Goal: Task Accomplishment & Management: Use online tool/utility

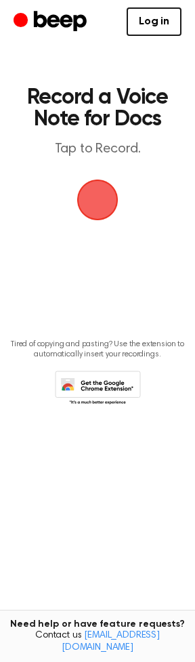
click at [99, 208] on span "button" at bounding box center [97, 200] width 54 height 54
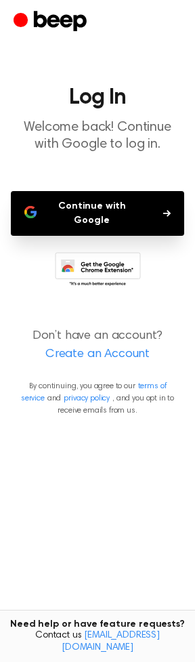
click at [92, 203] on button "Continue with Google" at bounding box center [98, 213] width 174 height 45
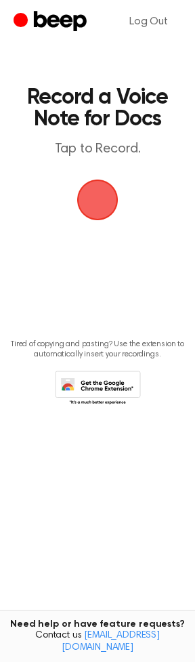
click at [102, 197] on span "button" at bounding box center [97, 200] width 52 height 52
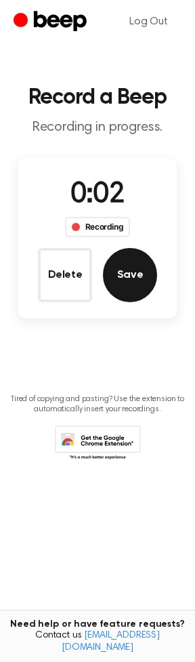
click at [132, 285] on button "Save" at bounding box center [130, 275] width 54 height 54
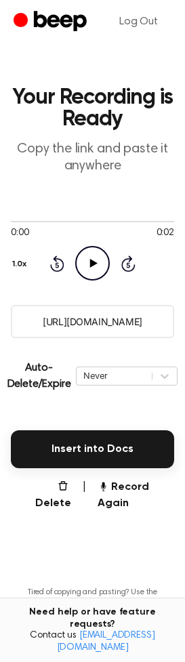
click at [94, 262] on icon at bounding box center [93, 263] width 7 height 9
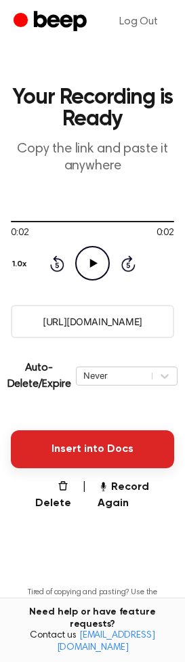
click at [104, 456] on button "Insert into Docs" at bounding box center [92, 449] width 163 height 38
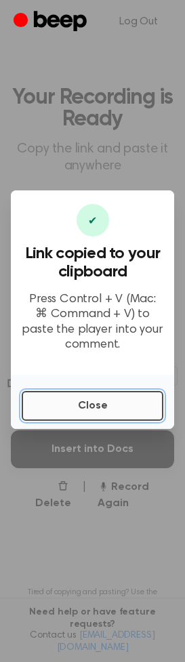
click at [103, 409] on button "Close" at bounding box center [93, 406] width 142 height 30
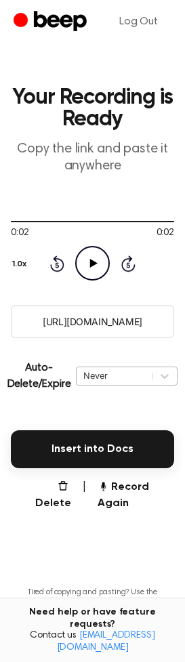
click at [128, 377] on div "Never" at bounding box center [114, 375] width 62 height 13
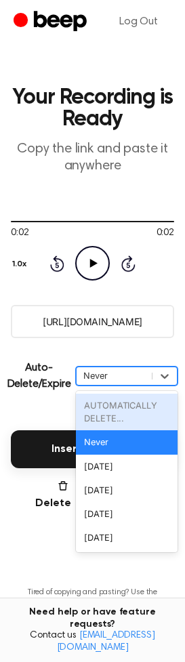
click at [125, 380] on div "Never" at bounding box center [114, 375] width 62 height 13
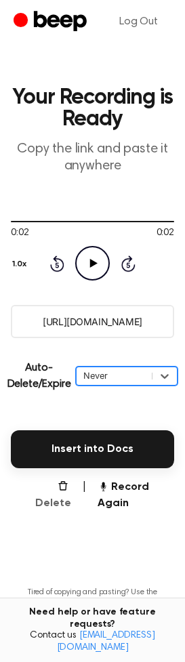
click at [56, 504] on button "Delete" at bounding box center [49, 495] width 44 height 33
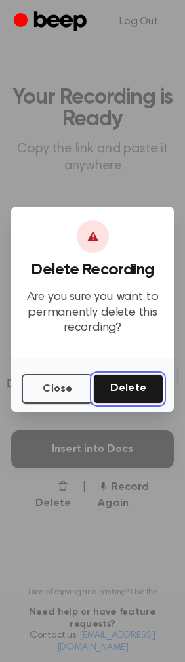
click at [122, 390] on button "Delete" at bounding box center [128, 389] width 70 height 30
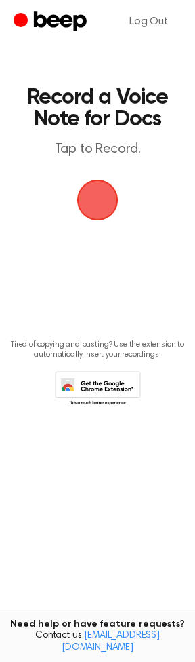
click at [98, 201] on span "button" at bounding box center [98, 200] width 46 height 46
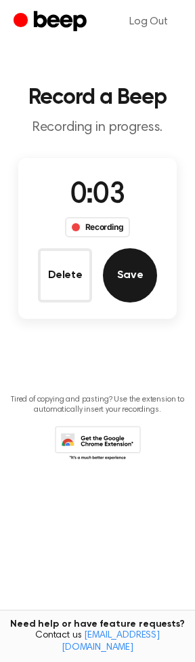
click at [127, 279] on button "Save" at bounding box center [130, 275] width 54 height 54
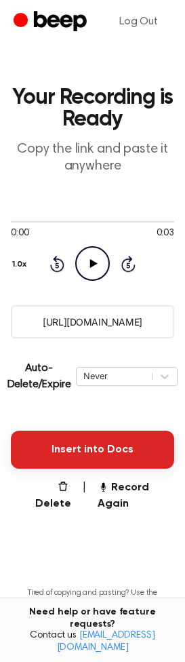
click at [88, 455] on button "Insert into Docs" at bounding box center [92, 449] width 163 height 38
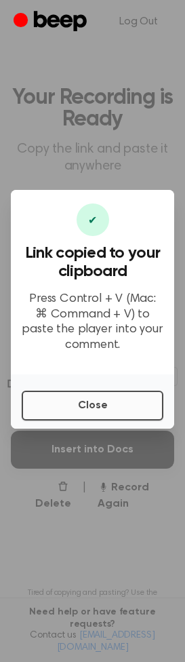
drag, startPoint x: 84, startPoint y: 385, endPoint x: 92, endPoint y: 394, distance: 11.5
click at [89, 390] on div "Close" at bounding box center [92, 401] width 163 height 54
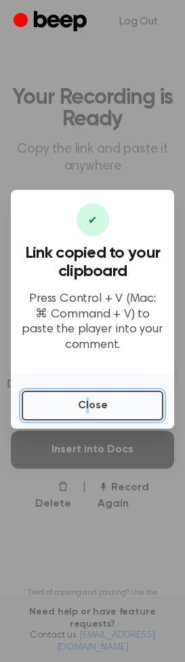
click at [102, 408] on button "Close" at bounding box center [93, 405] width 142 height 30
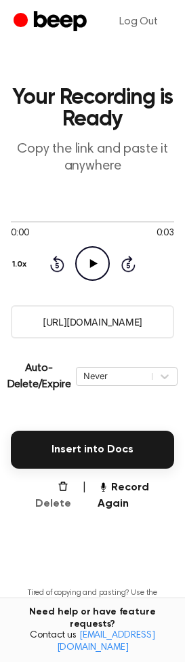
click at [46, 504] on button "Delete" at bounding box center [49, 495] width 44 height 33
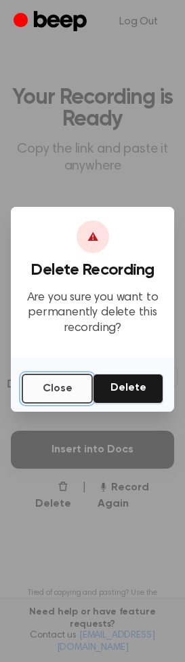
click at [63, 386] on button "Close" at bounding box center [57, 388] width 71 height 30
click at [63, 386] on p "Auto-Delete/Expire" at bounding box center [39, 376] width 64 height 33
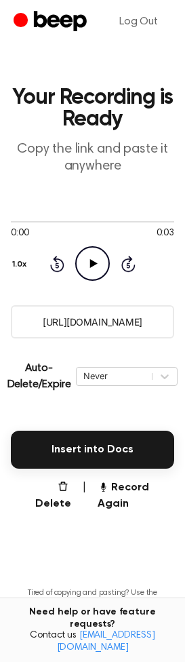
click at [53, 355] on div "Auto-Delete/Expire Never | Download" at bounding box center [92, 376] width 163 height 54
click at [109, 499] on button "Record Again" at bounding box center [136, 495] width 77 height 33
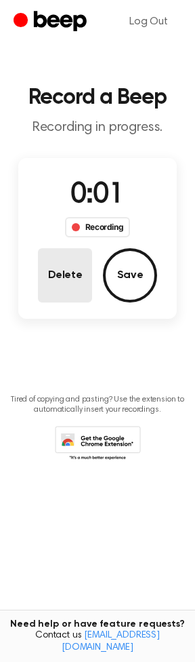
click at [64, 286] on button "Delete" at bounding box center [65, 275] width 54 height 54
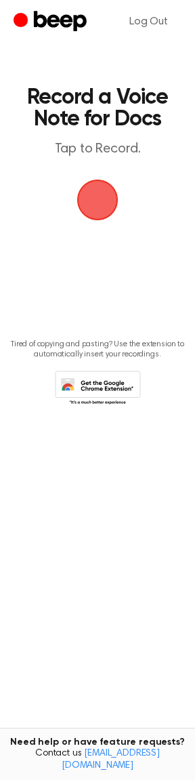
click at [89, 205] on span "button" at bounding box center [98, 200] width 38 height 38
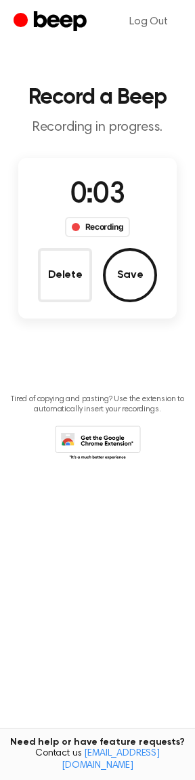
click at [132, 276] on button "Save" at bounding box center [130, 275] width 54 height 54
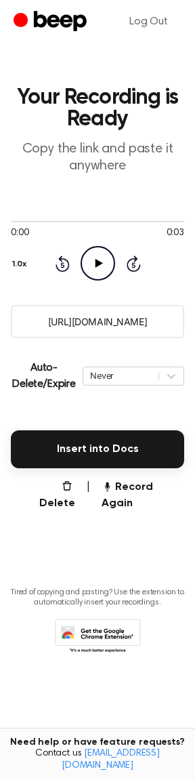
drag, startPoint x: 105, startPoint y: 313, endPoint x: 78, endPoint y: 326, distance: 30.0
click at [78, 326] on input "https://beep.audio/knlXAWq" at bounding box center [98, 321] width 174 height 33
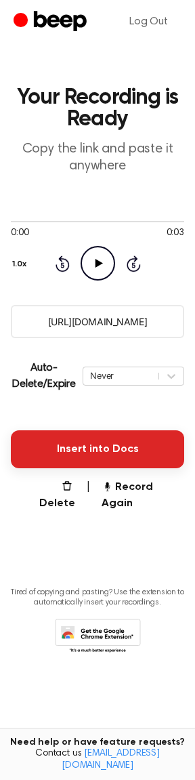
click at [100, 453] on button "Insert into Docs" at bounding box center [98, 449] width 174 height 38
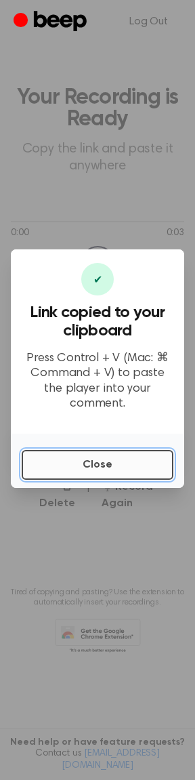
click at [94, 451] on button "Close" at bounding box center [98, 465] width 152 height 30
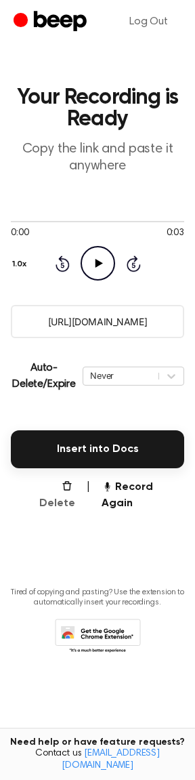
click at [58, 489] on button "Delete" at bounding box center [51, 495] width 48 height 33
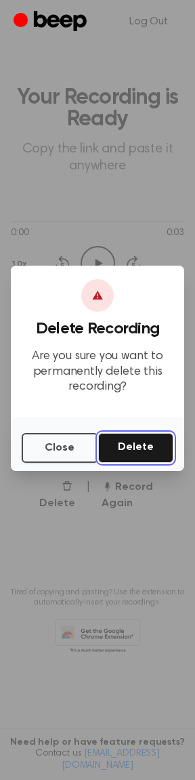
click at [144, 449] on button "Delete" at bounding box center [135, 448] width 75 height 30
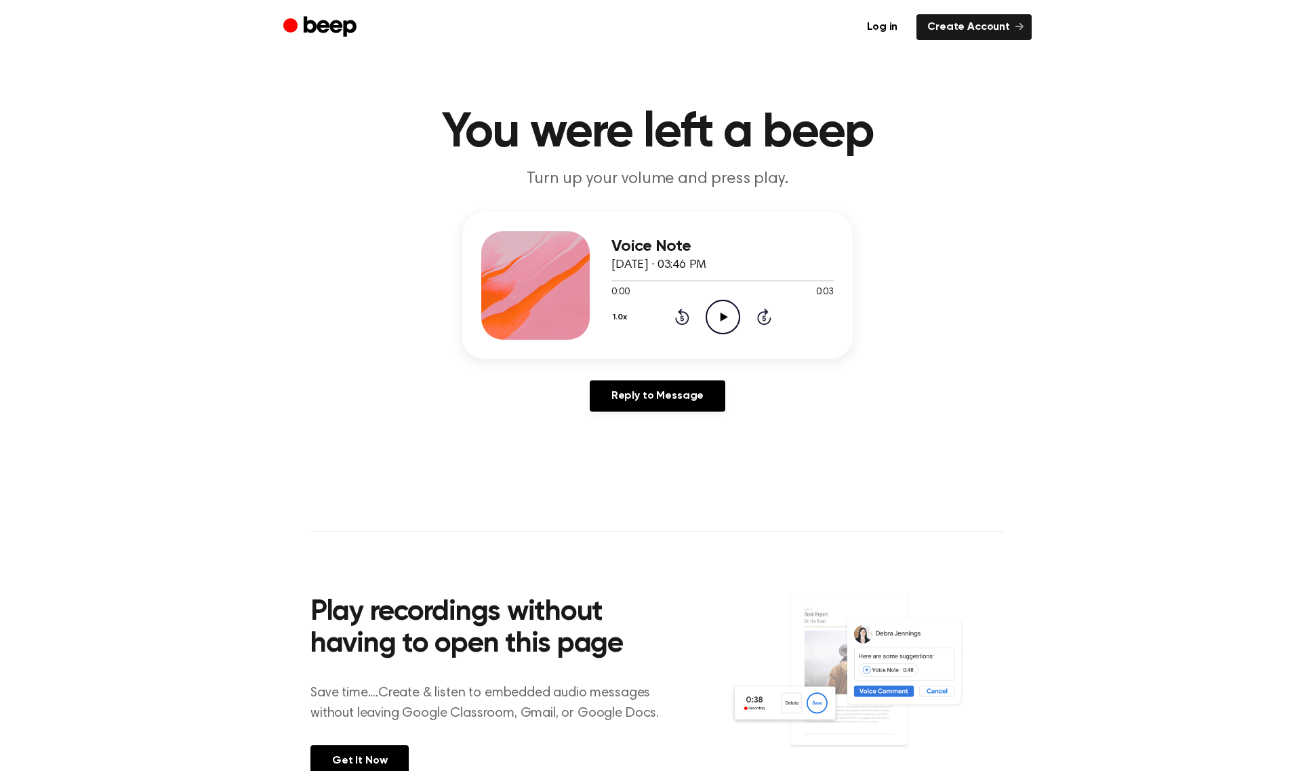
click at [725, 322] on icon "Play Audio" at bounding box center [723, 317] width 35 height 35
